Goal: Task Accomplishment & Management: Manage account settings

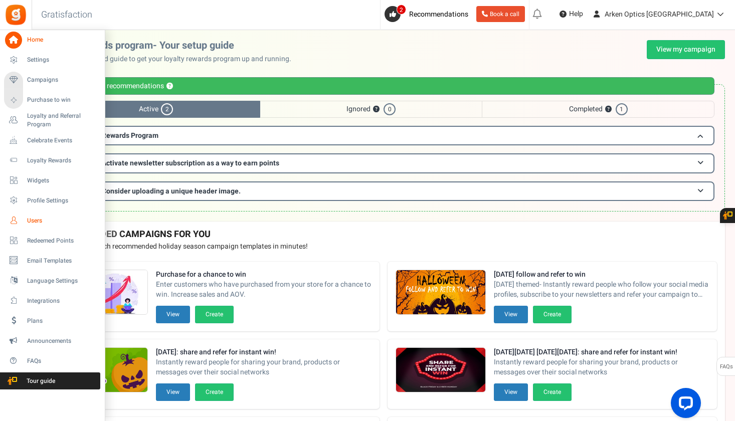
click at [16, 224] on icon at bounding box center [13, 220] width 17 height 17
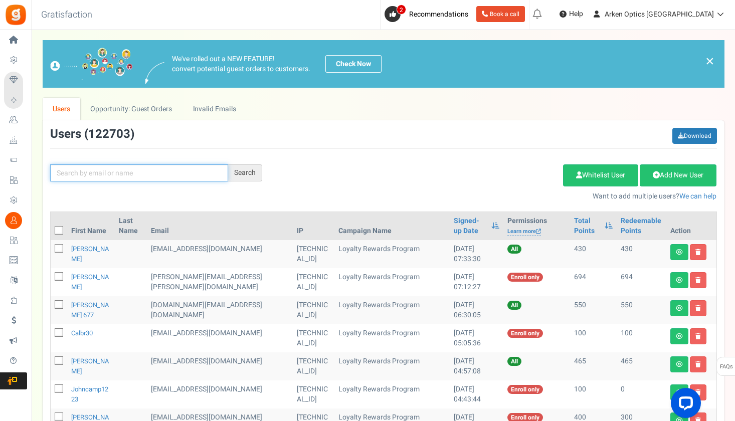
click at [176, 173] on input "text" at bounding box center [139, 173] width 178 height 17
paste input "[EMAIL_ADDRESS][DOMAIN_NAME]"
type input "[EMAIL_ADDRESS][DOMAIN_NAME]"
click at [252, 178] on div "Search" at bounding box center [245, 173] width 34 height 17
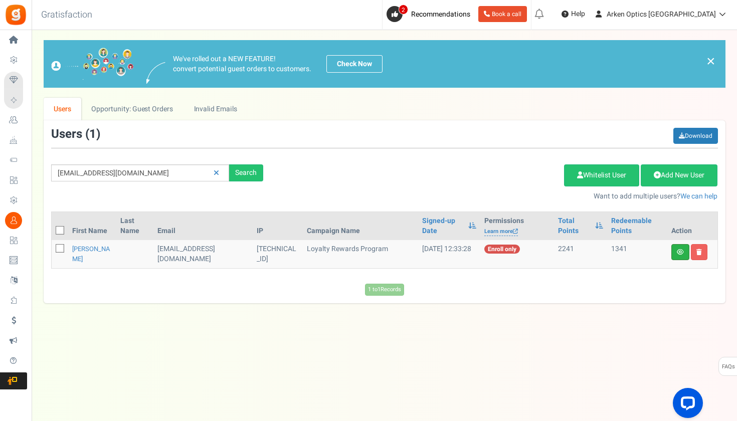
click at [676, 249] on link at bounding box center [681, 252] width 18 height 16
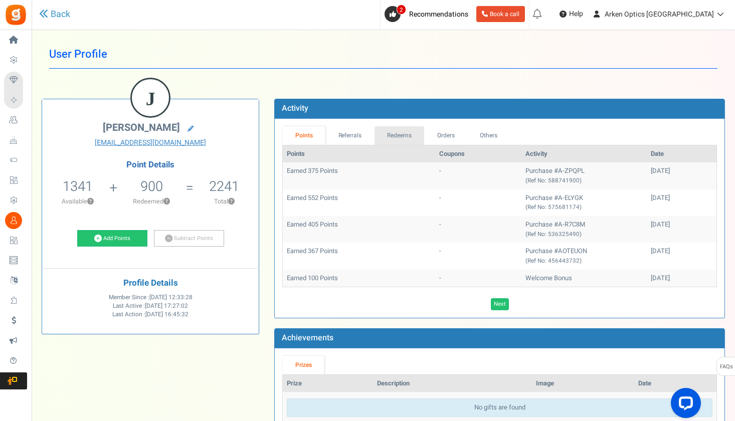
click at [402, 137] on link "Redeems" at bounding box center [400, 135] width 50 height 19
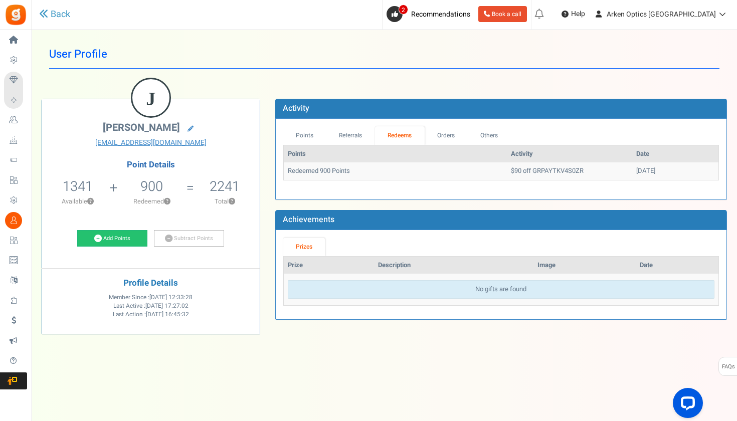
drag, startPoint x: 609, startPoint y: 170, endPoint x: 650, endPoint y: 170, distance: 41.1
click at [650, 170] on td "[DATE]" at bounding box center [676, 172] width 86 height 18
copy td "[DATE]"
